Goal: Task Accomplishment & Management: Manage account settings

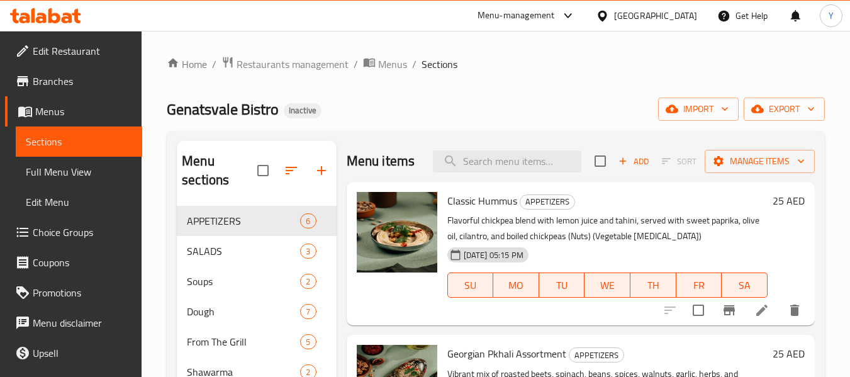
scroll to position [112, 0]
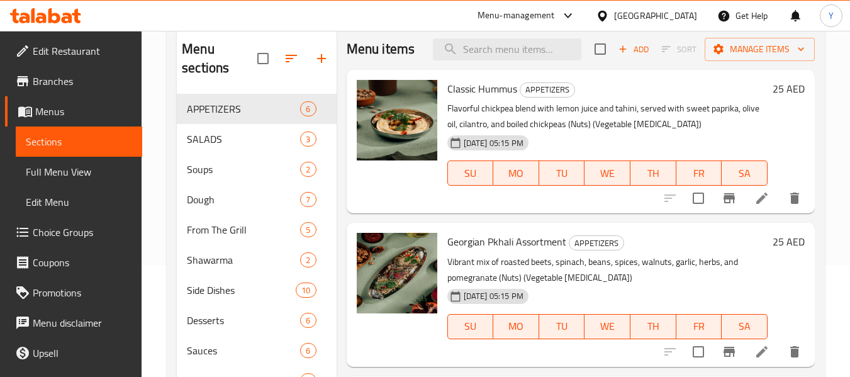
click at [613, 234] on div "Menu items Add Sort Manage items Classic Hummus APPETIZERS Flavorful chickpea b…" at bounding box center [576, 217] width 478 height 377
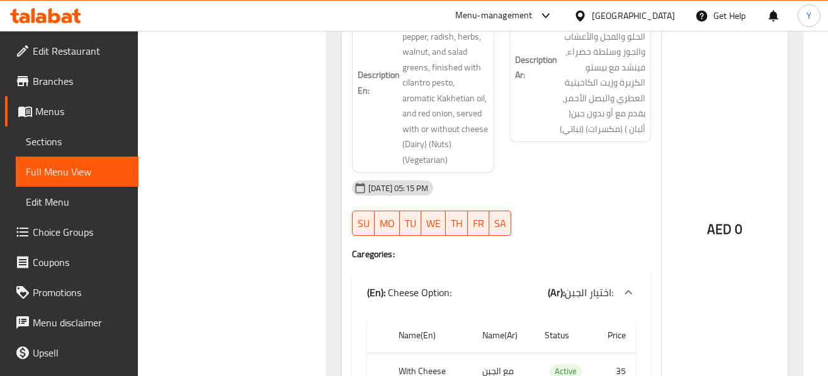
scroll to position [2342, 0]
click at [761, 285] on div "AED 0" at bounding box center [725, 197] width 126 height 522
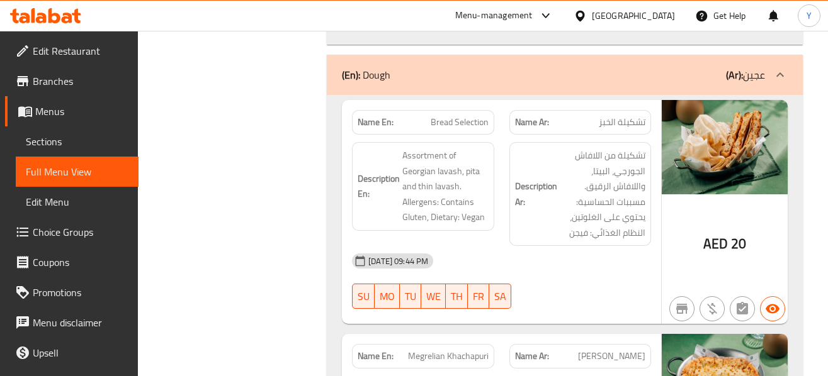
scroll to position [3273, 0]
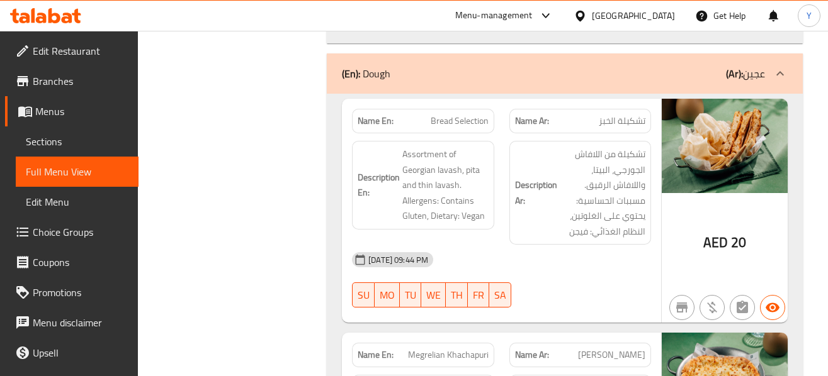
click at [612, 245] on div "[DATE] 09:44 PM" at bounding box center [501, 260] width 314 height 30
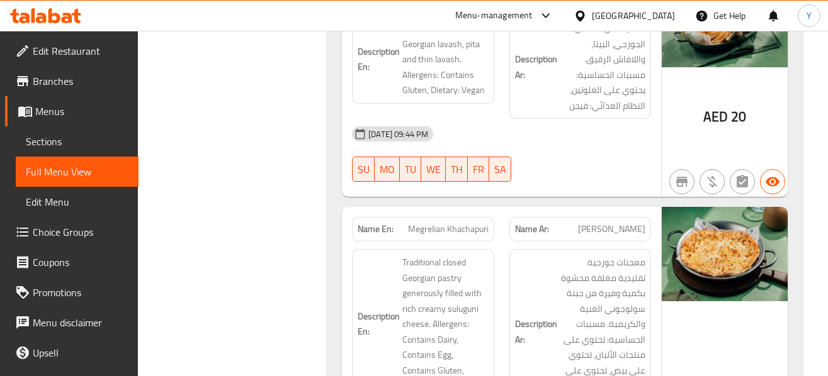
scroll to position [3424, 0]
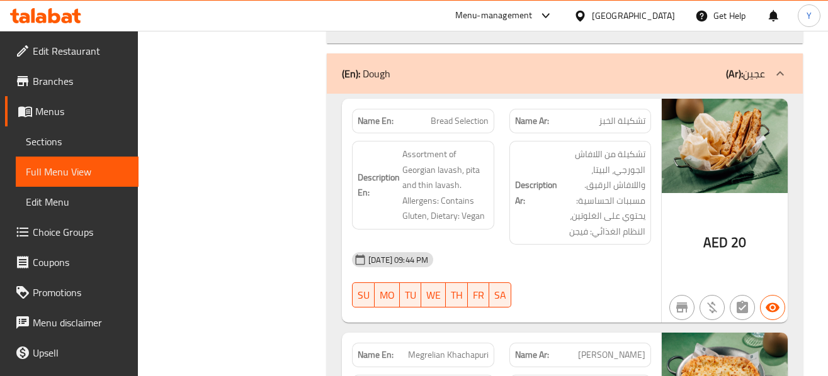
scroll to position [3298, 0]
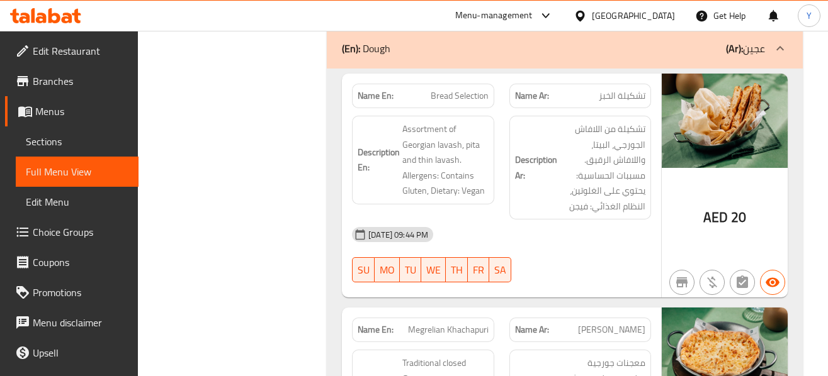
click at [597, 137] on div "Description Ar: تشكيلة من اللافاش الجورجي، البيتا، واللافاش الرقيق. مسببات الحس…" at bounding box center [580, 168] width 142 height 104
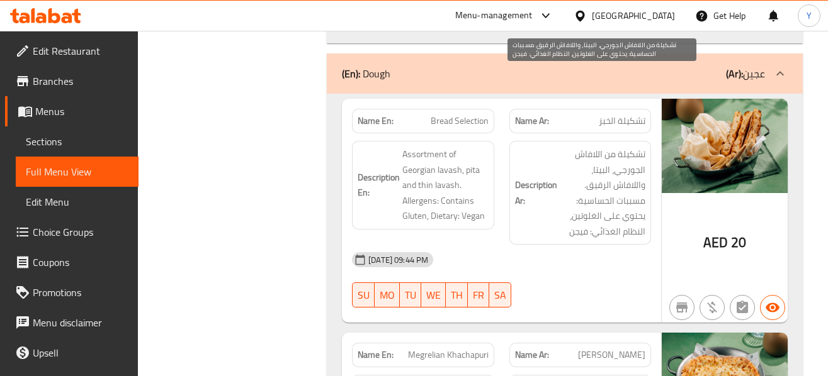
scroll to position [3248, 0]
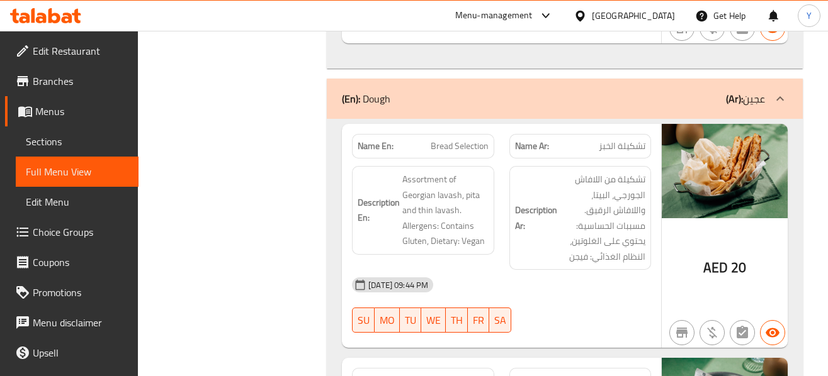
click at [467, 140] on span "Bread Selection" at bounding box center [460, 146] width 58 height 13
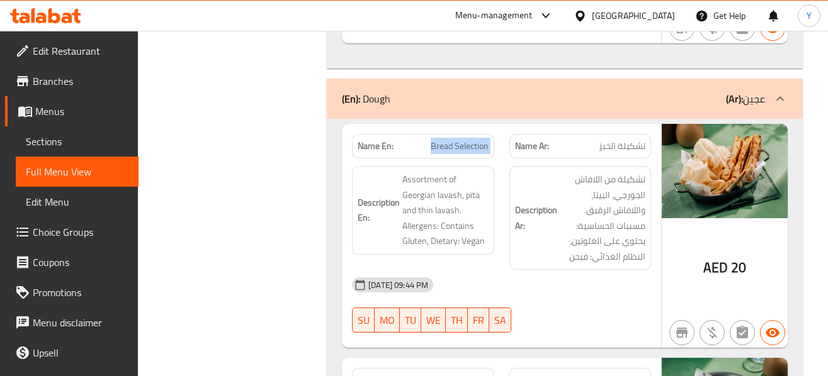
click at [633, 270] on div "[DATE] 09:44 PM SU MO TU WE TH FR SA" at bounding box center [501, 305] width 314 height 70
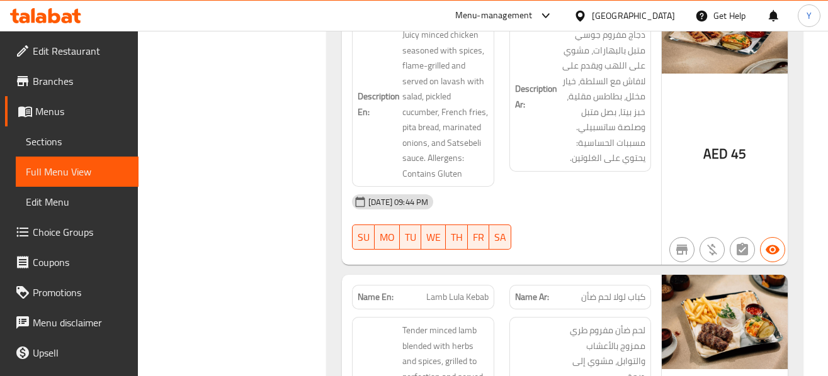
scroll to position [6169, 0]
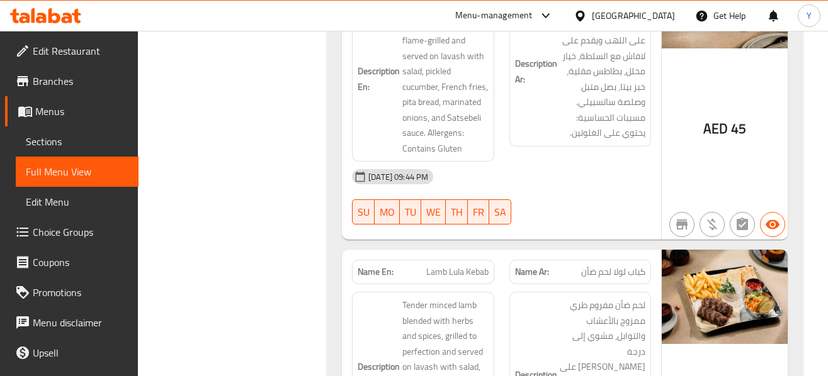
click at [675, 264] on img at bounding box center [725, 297] width 126 height 94
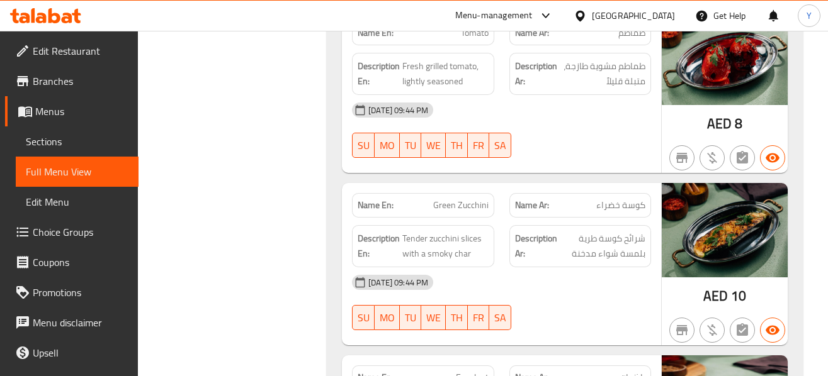
scroll to position [8409, 0]
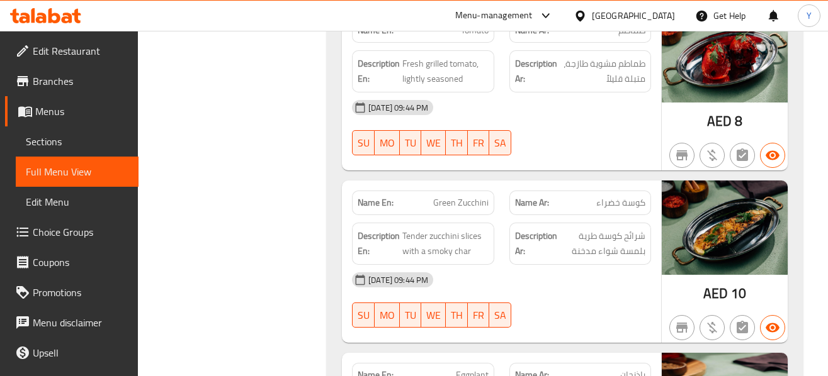
click at [599, 320] on div at bounding box center [580, 327] width 157 height 15
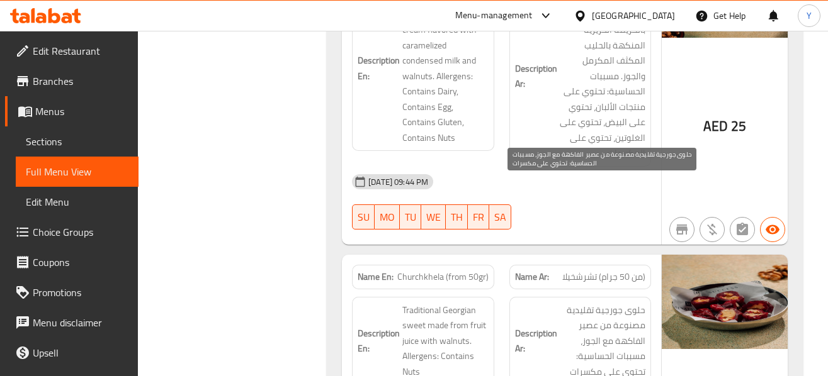
scroll to position [10600, 0]
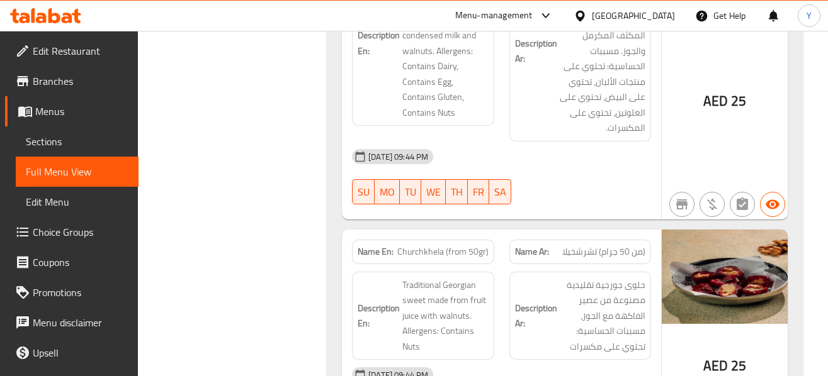
click at [650, 272] on div "Description Ar: حلوى جورجية تقليدية مصنوعة من عصير الفاكهة مع الجوز، مسببات الح…" at bounding box center [580, 316] width 142 height 89
click at [646, 360] on div "[DATE] 09:44 PM" at bounding box center [501, 375] width 314 height 30
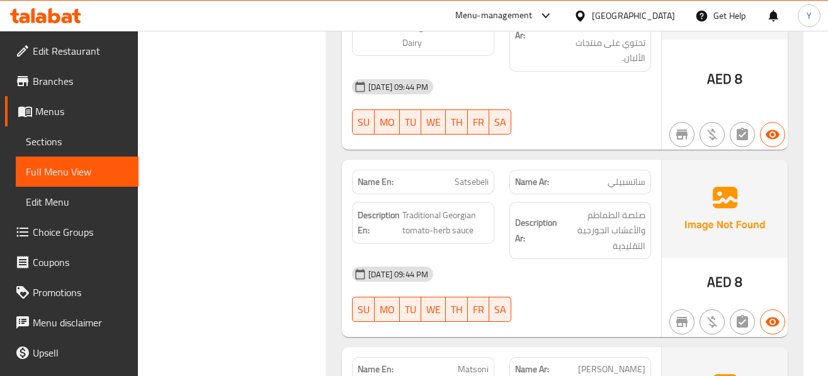
scroll to position [12010, 0]
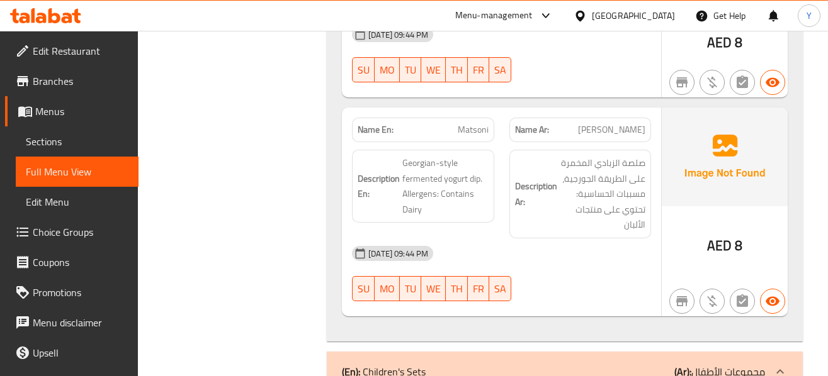
scroll to position [12287, 0]
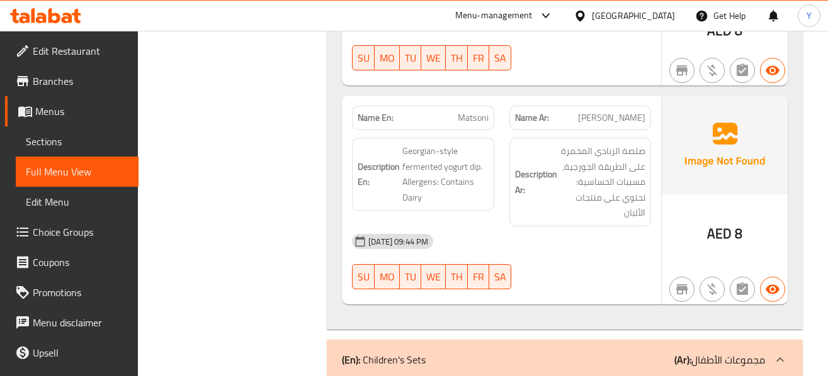
click at [638, 227] on div "[DATE] 09:44 PM" at bounding box center [501, 242] width 314 height 30
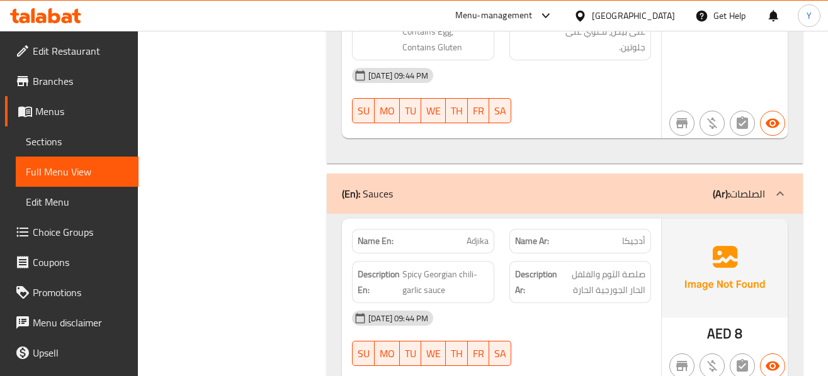
scroll to position [11229, 0]
